Goal: Information Seeking & Learning: Learn about a topic

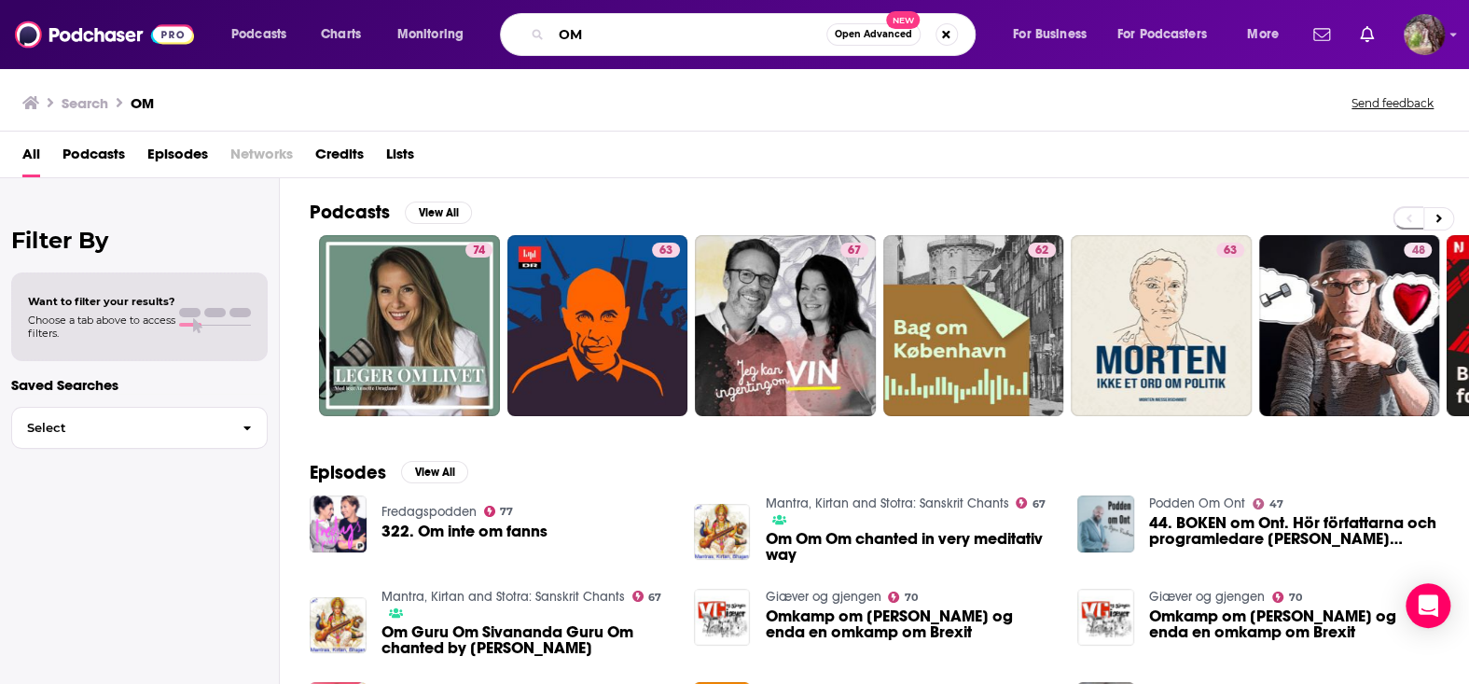
drag, startPoint x: 550, startPoint y: 29, endPoint x: 493, endPoint y: 26, distance: 57.0
click at [493, 26] on div "Podcasts Charts Monitoring OM Open Advanced New For Business For Podcasters More" at bounding box center [757, 34] width 1078 height 43
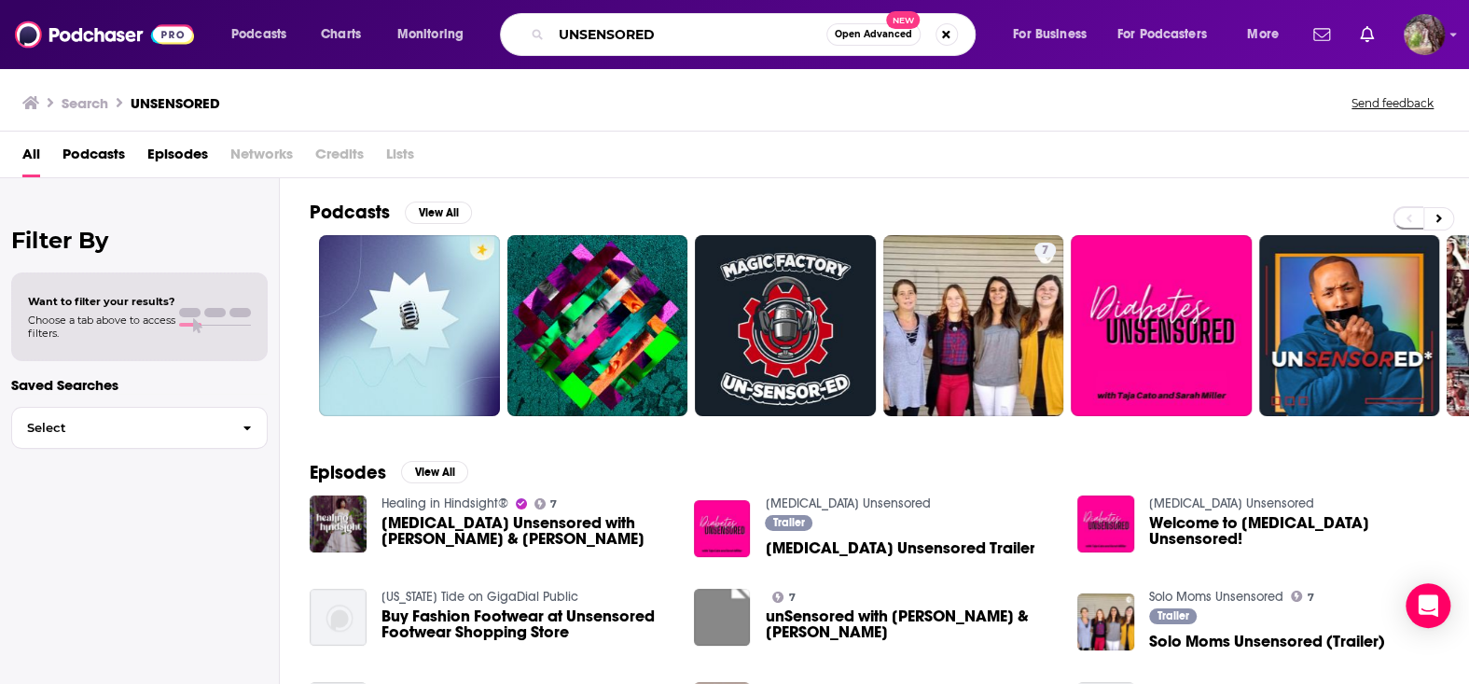
drag, startPoint x: 672, startPoint y: 39, endPoint x: 546, endPoint y: 36, distance: 125.9
click at [546, 36] on div "UNSENSORED Open Advanced New" at bounding box center [738, 34] width 476 height 43
paste input "ncensored Podcast"
type input "Uncensored Podcast"
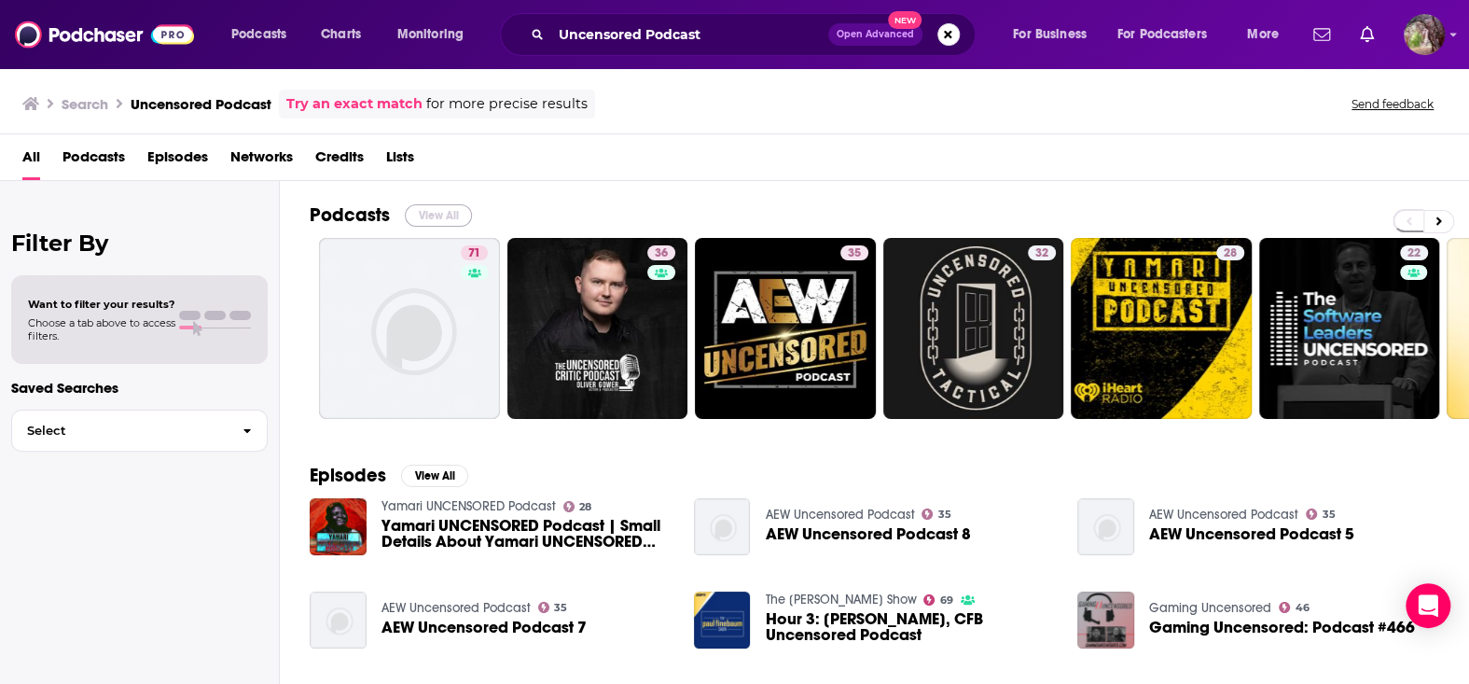
click at [439, 218] on button "View All" at bounding box center [438, 215] width 67 height 22
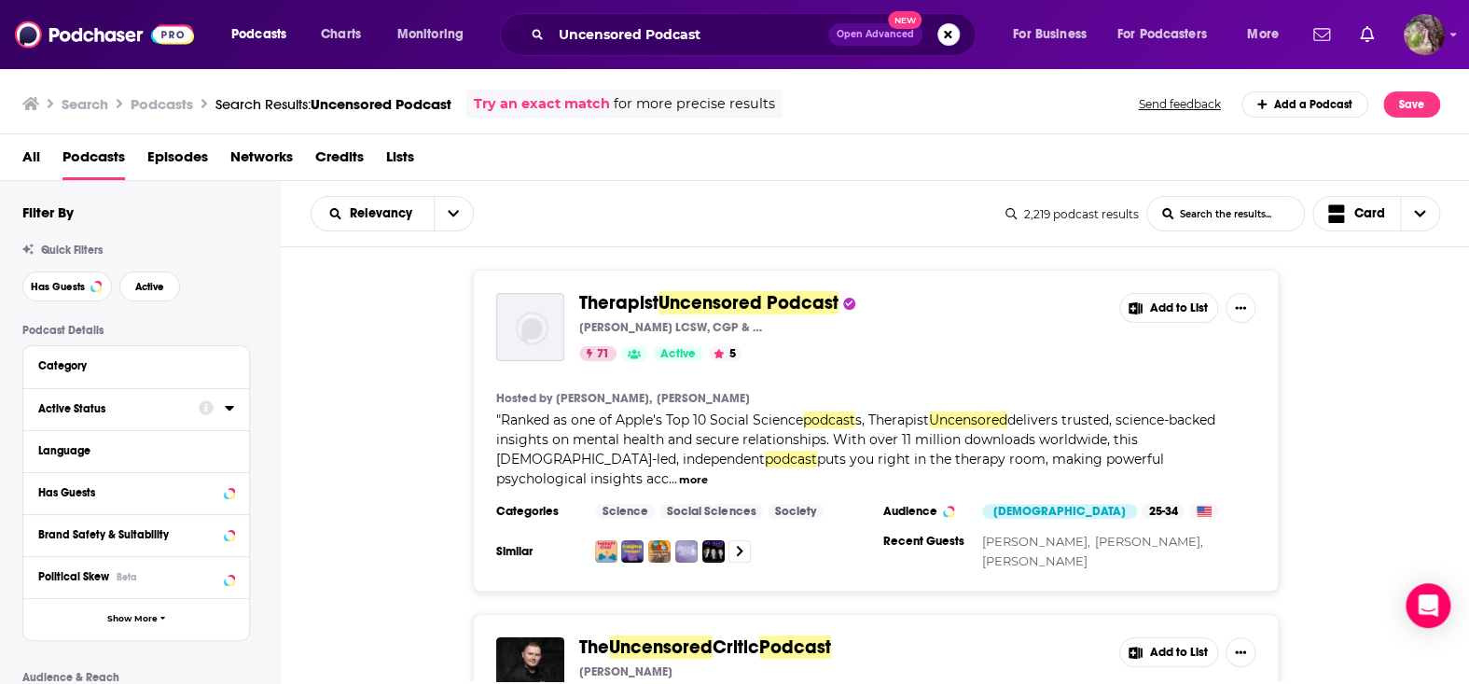
click at [229, 405] on icon at bounding box center [229, 407] width 9 height 15
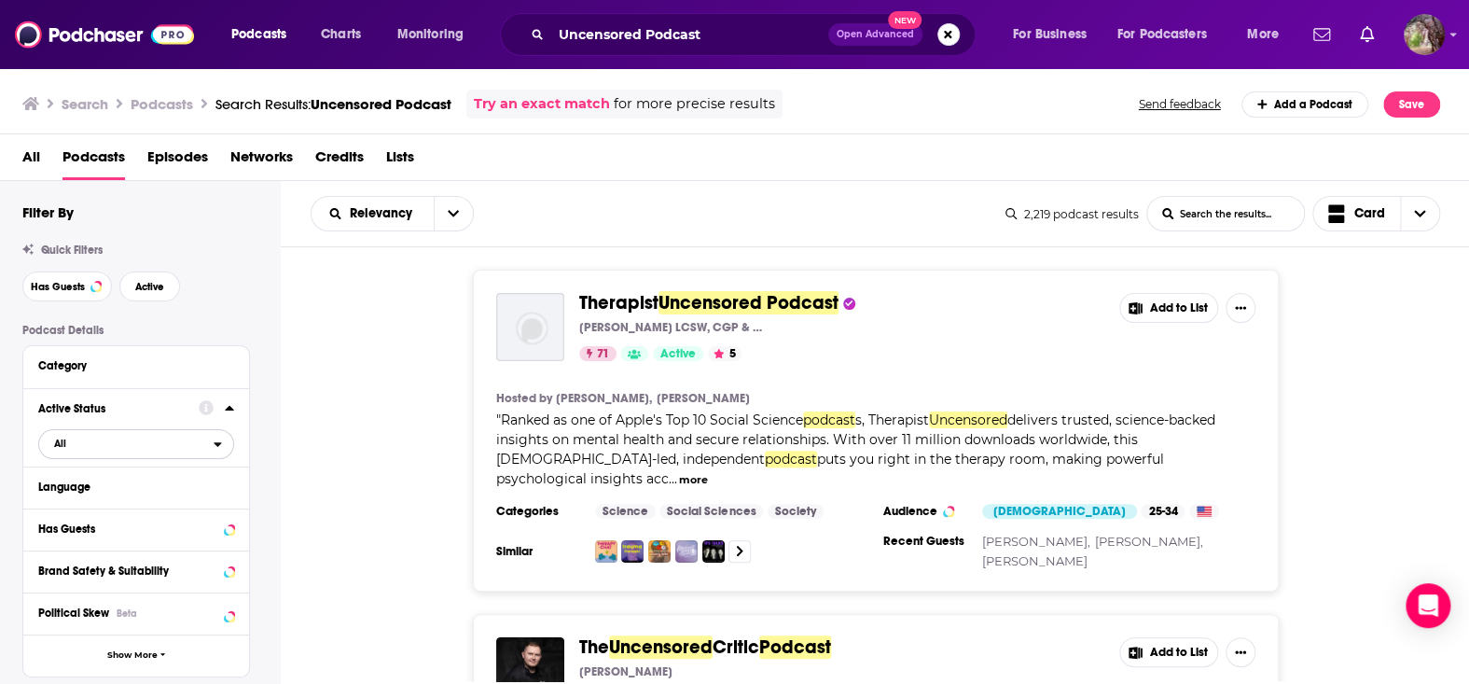
click at [215, 444] on icon "open menu" at bounding box center [218, 443] width 8 height 13
click at [0, 508] on div "Filter By Quick Filters Has Guests Active Podcast Details Category Active Statu…" at bounding box center [140, 628] width 280 height 850
drag, startPoint x: 222, startPoint y: 442, endPoint x: 206, endPoint y: 451, distance: 17.9
click at [221, 442] on div "open menu" at bounding box center [224, 443] width 20 height 13
click at [117, 504] on span "Active" at bounding box center [96, 505] width 97 height 10
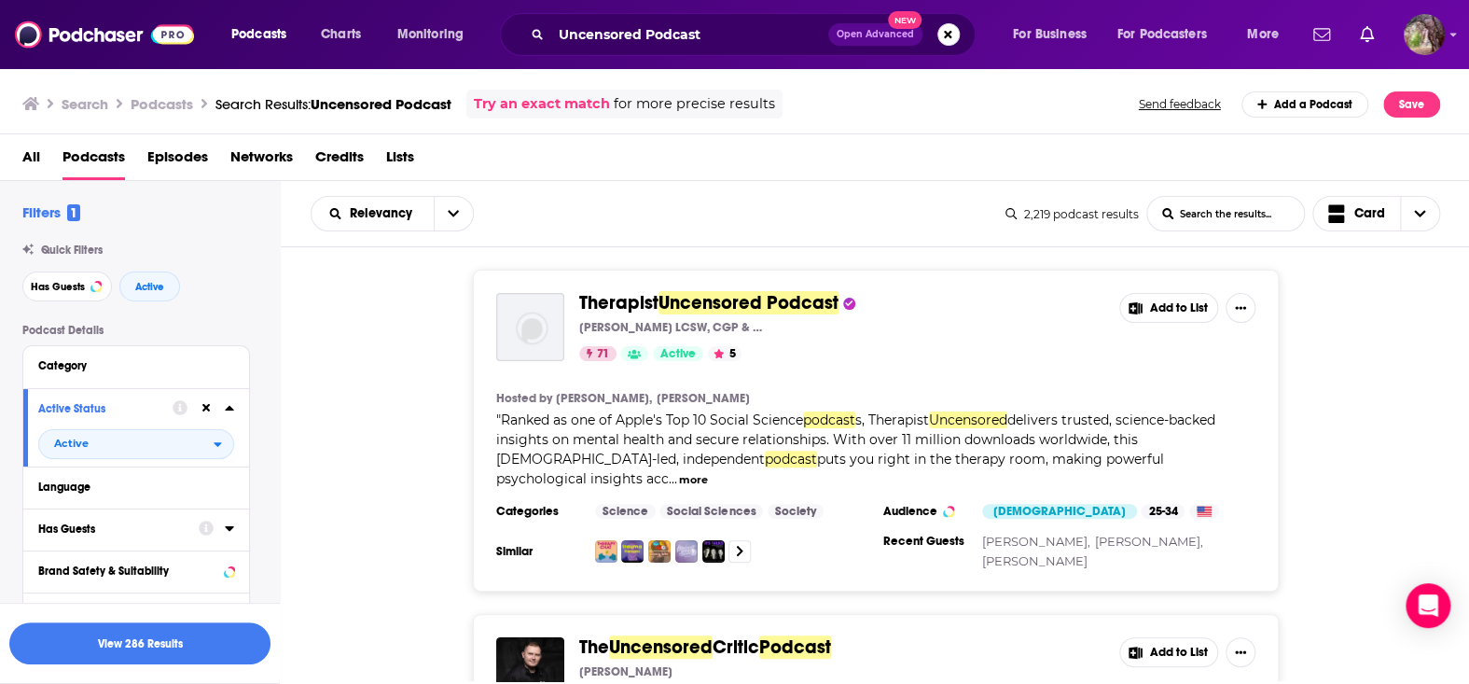
click at [80, 531] on div "Has Guests" at bounding box center [112, 528] width 148 height 13
click at [229, 527] on icon at bounding box center [229, 528] width 8 height 5
click at [229, 529] on icon at bounding box center [229, 528] width 8 height 5
click at [215, 566] on icon "open menu" at bounding box center [218, 563] width 8 height 13
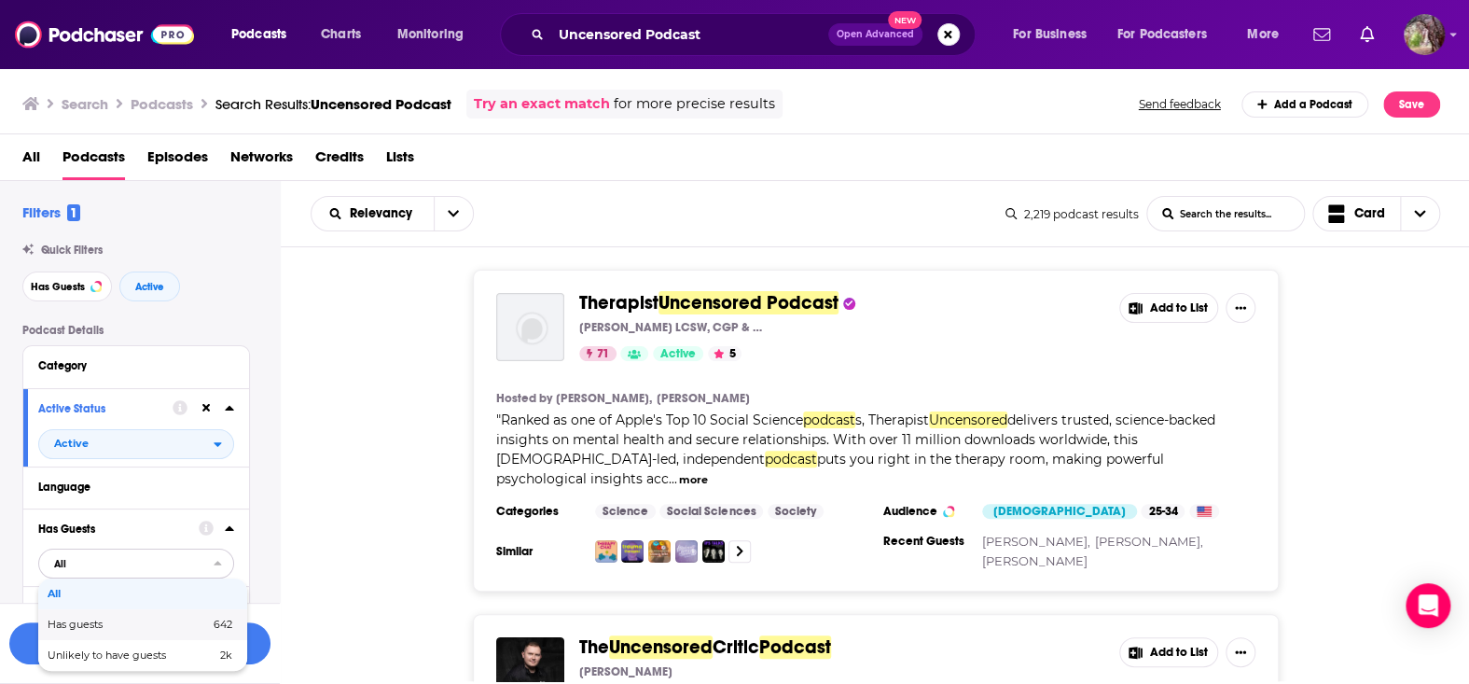
click at [94, 625] on span "Has guests" at bounding box center [102, 624] width 108 height 10
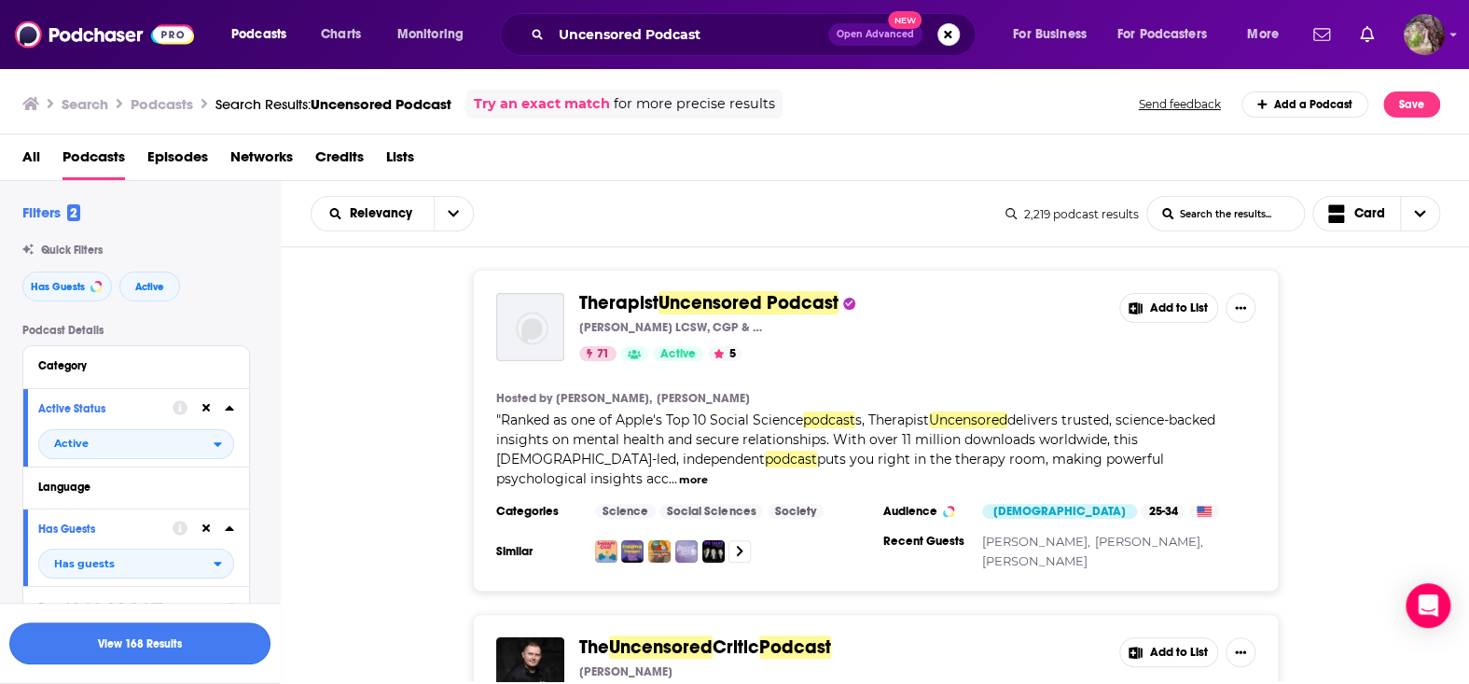
click at [132, 642] on button "View 168 Results" at bounding box center [139, 643] width 261 height 42
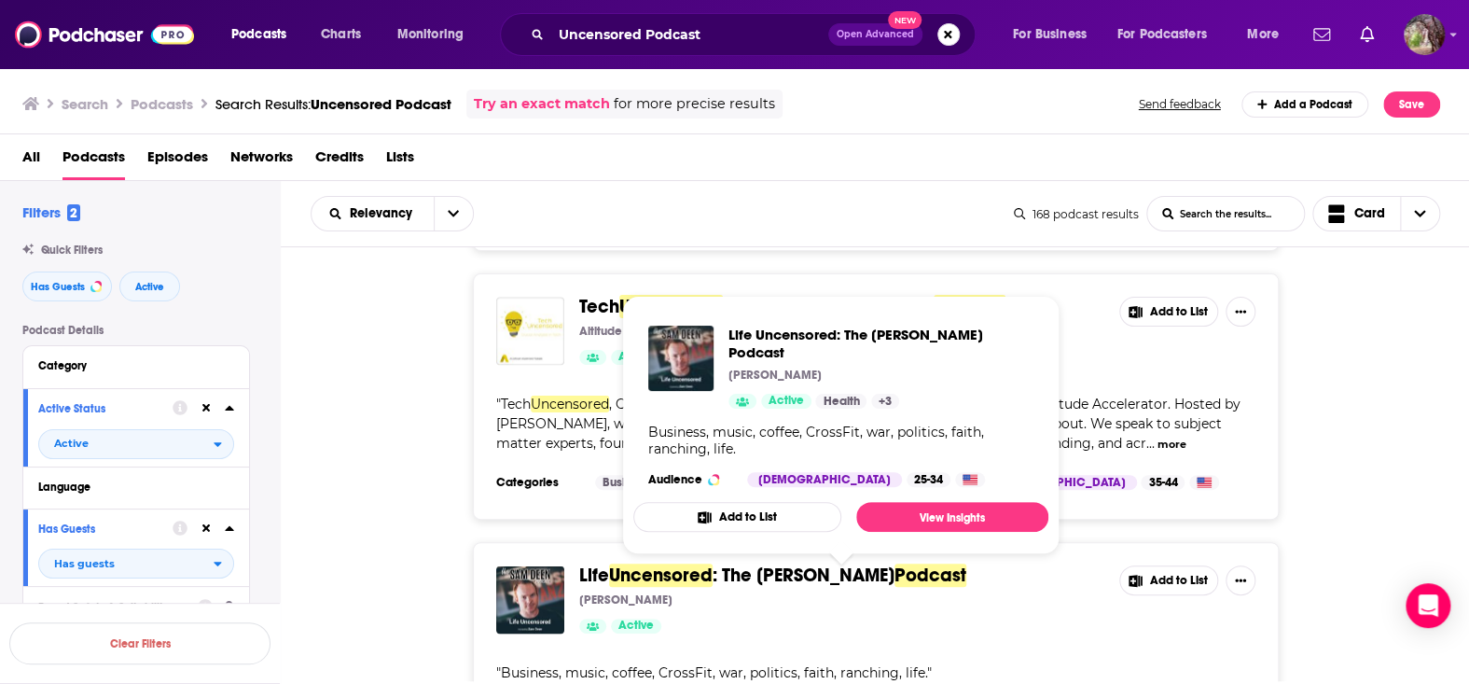
scroll to position [1213, 0]
